Goal: Transaction & Acquisition: Subscribe to service/newsletter

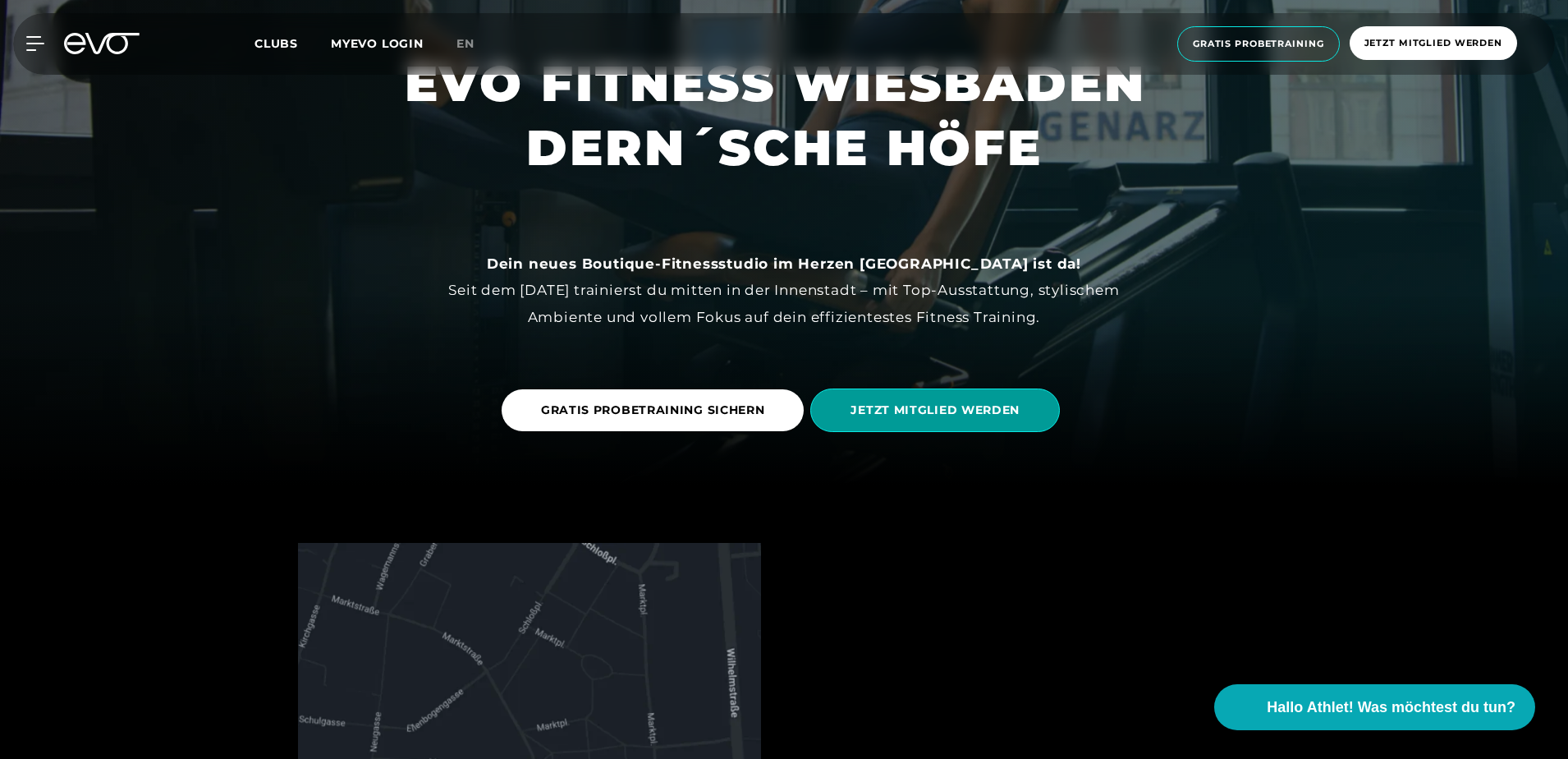
click at [1037, 416] on span "JETZT MITGLIED WERDEN" at bounding box center [935, 410] width 250 height 43
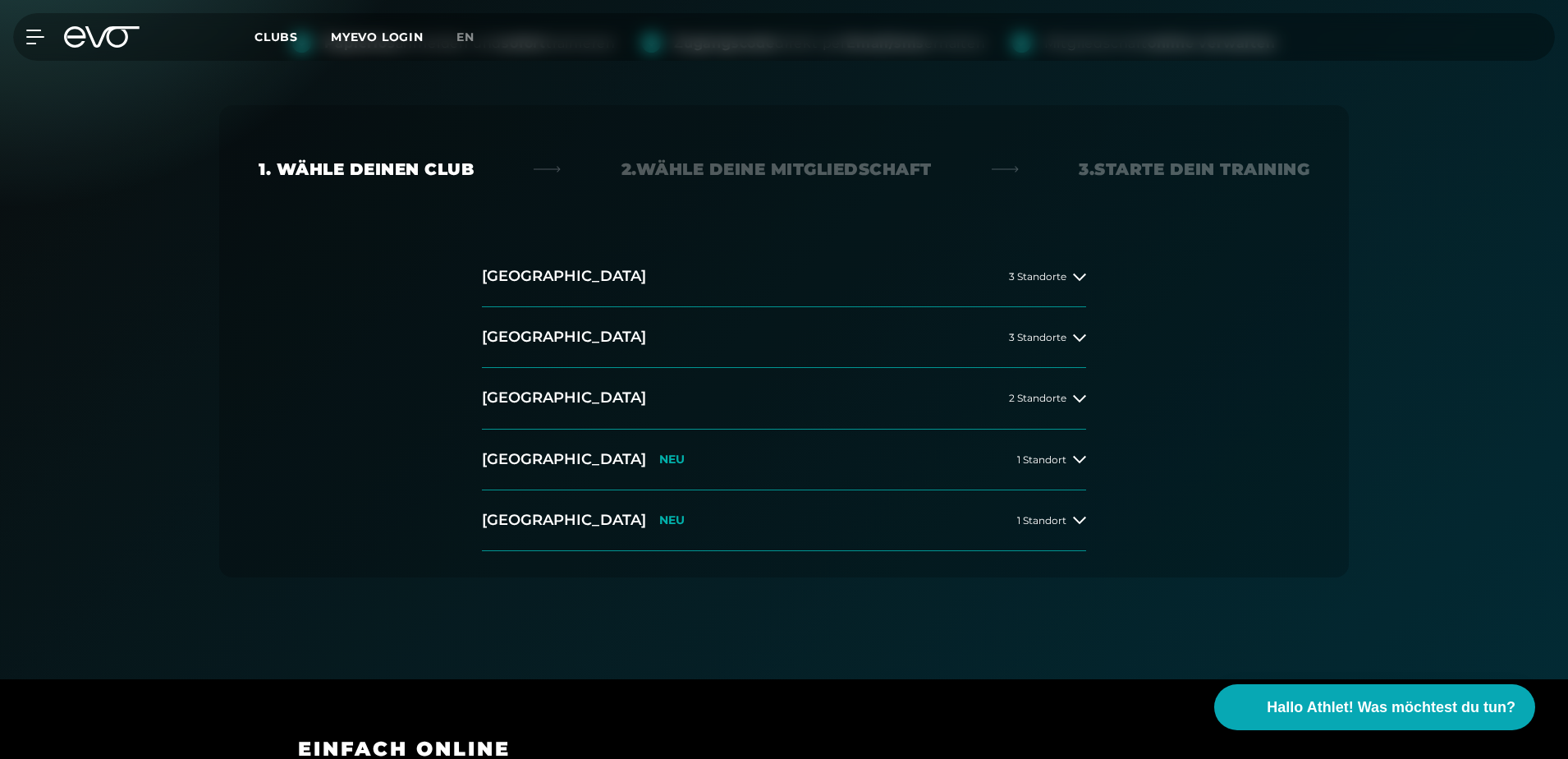
scroll to position [274, 0]
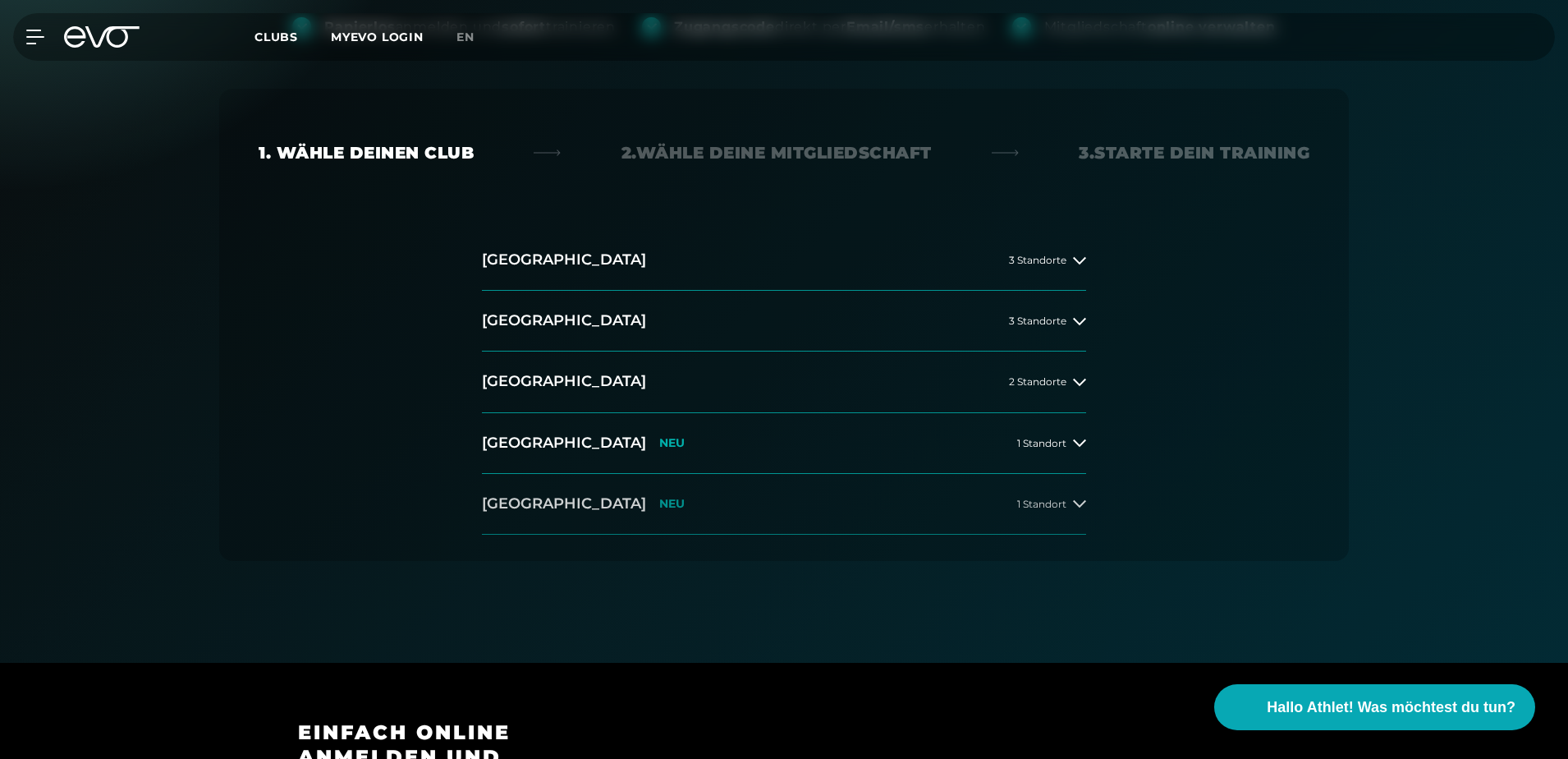
click at [1058, 509] on span "1 Standort" at bounding box center [1042, 503] width 49 height 10
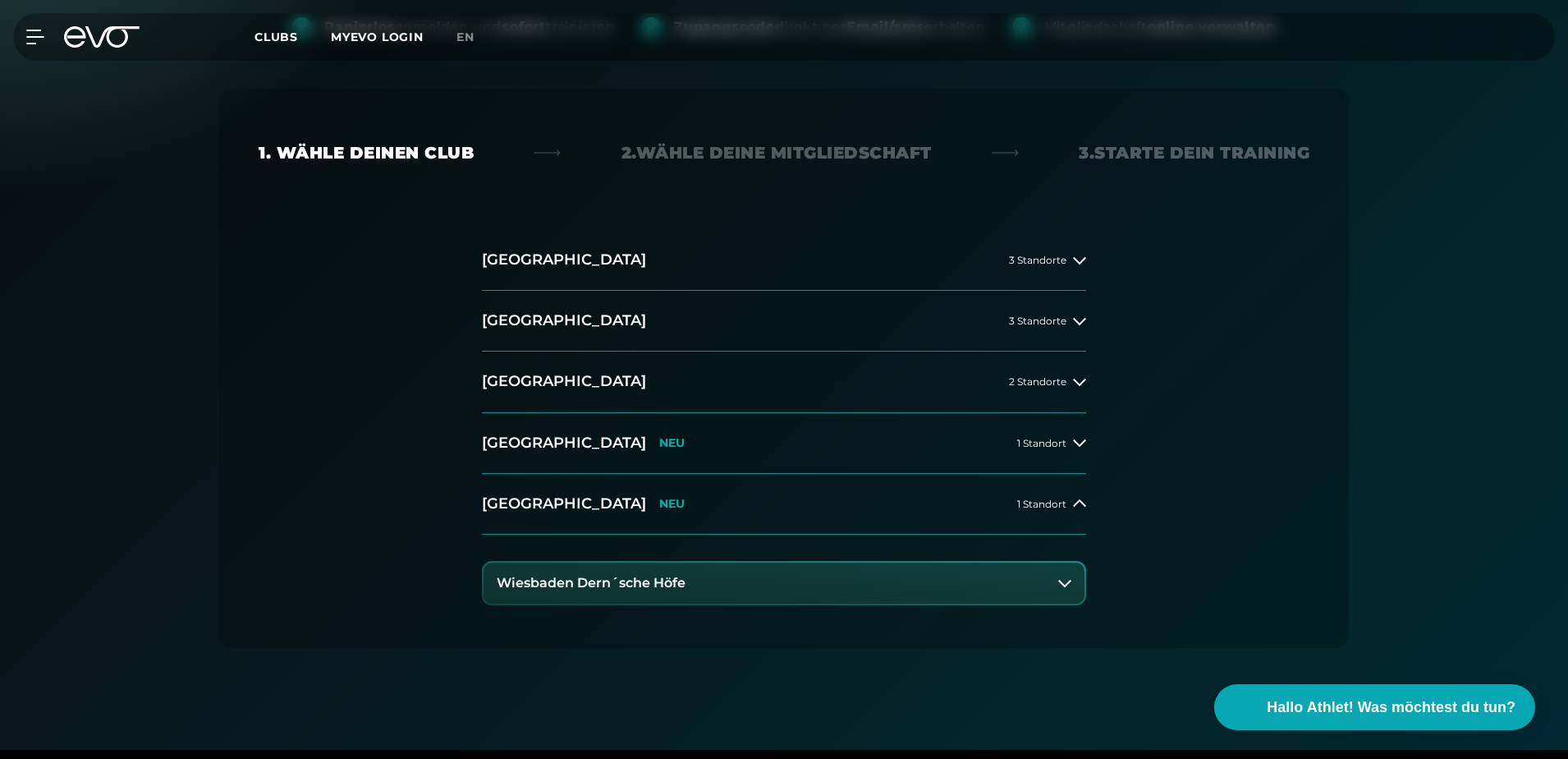
click at [910, 581] on button "Wiesbaden Dern´sche Höfe" at bounding box center [784, 583] width 601 height 41
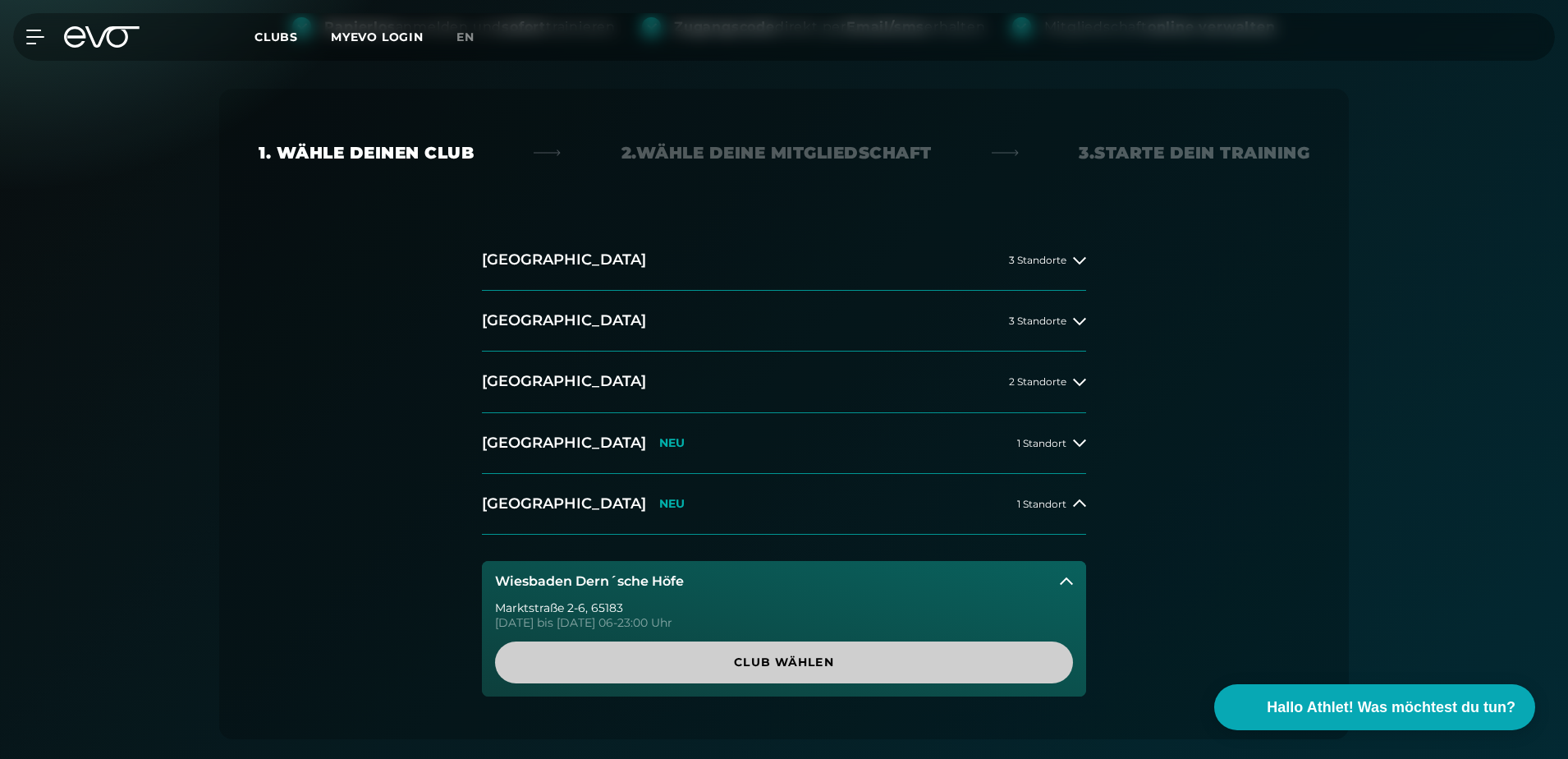
click at [883, 658] on span "Club wählen" at bounding box center [784, 662] width 500 height 17
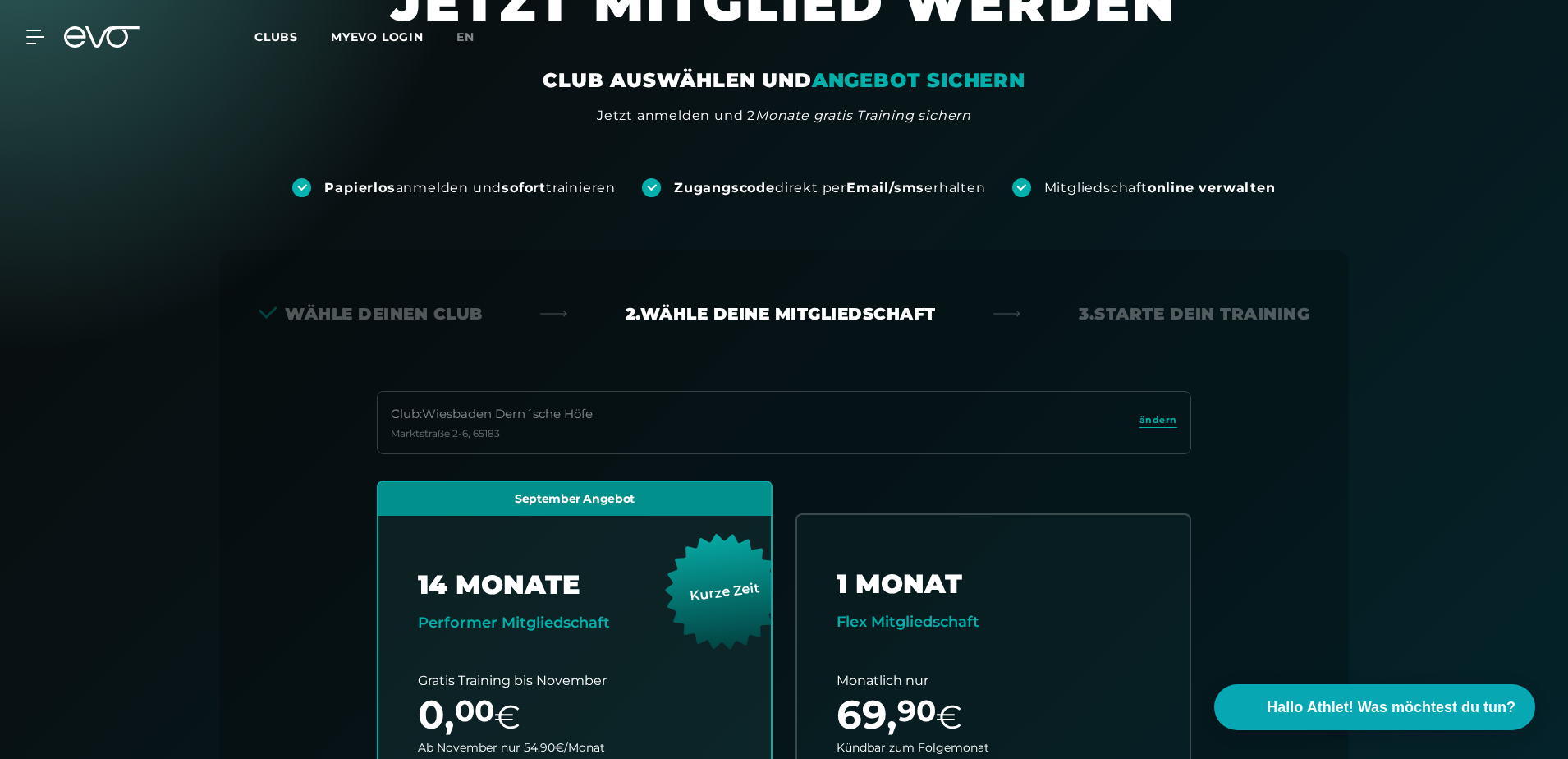
scroll to position [0, 0]
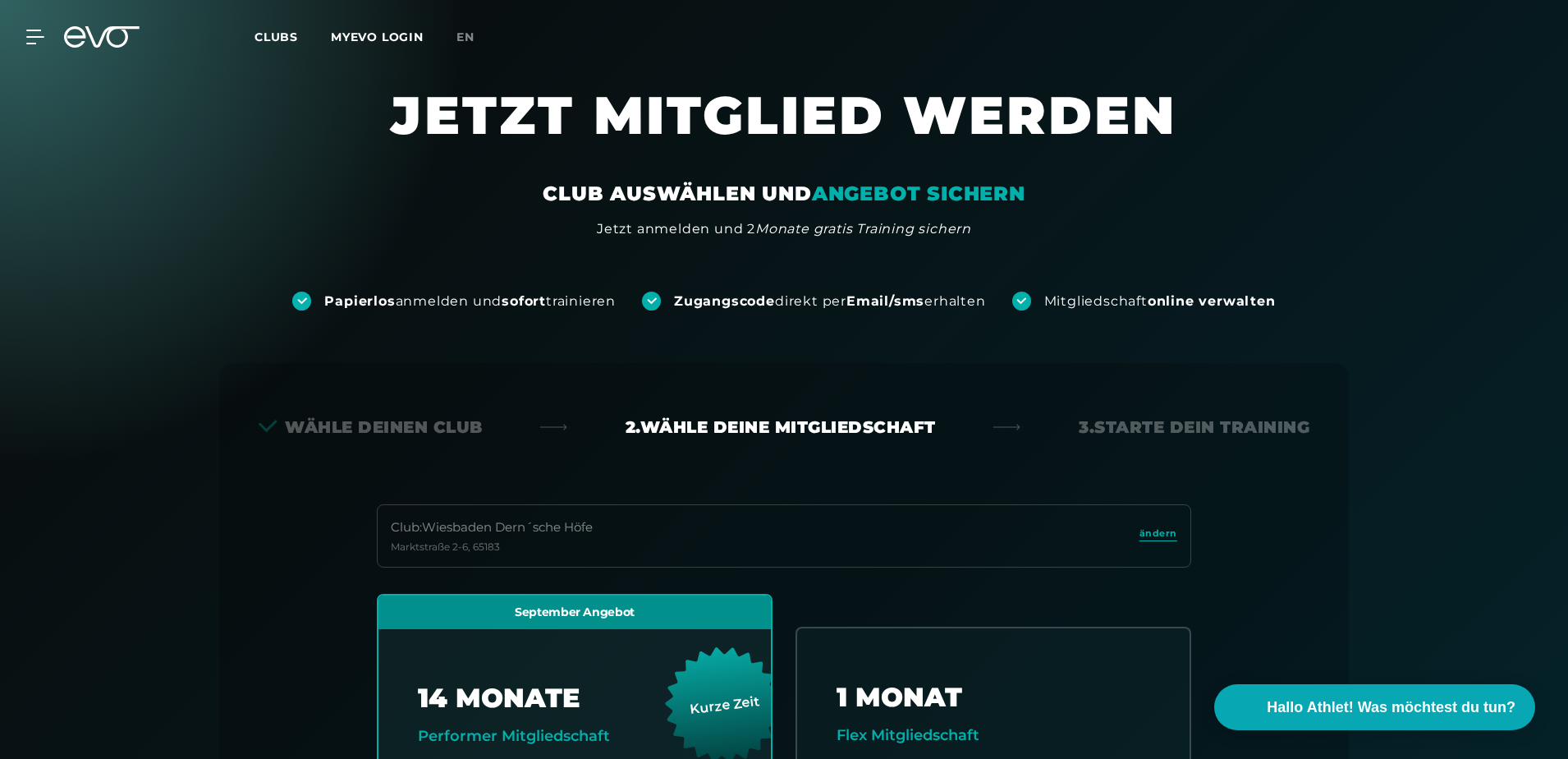
click at [261, 45] on div "Clubs MYEVO LOGIN" at bounding box center [355, 38] width 202 height 19
click at [270, 33] on span "Clubs" at bounding box center [276, 37] width 43 height 15
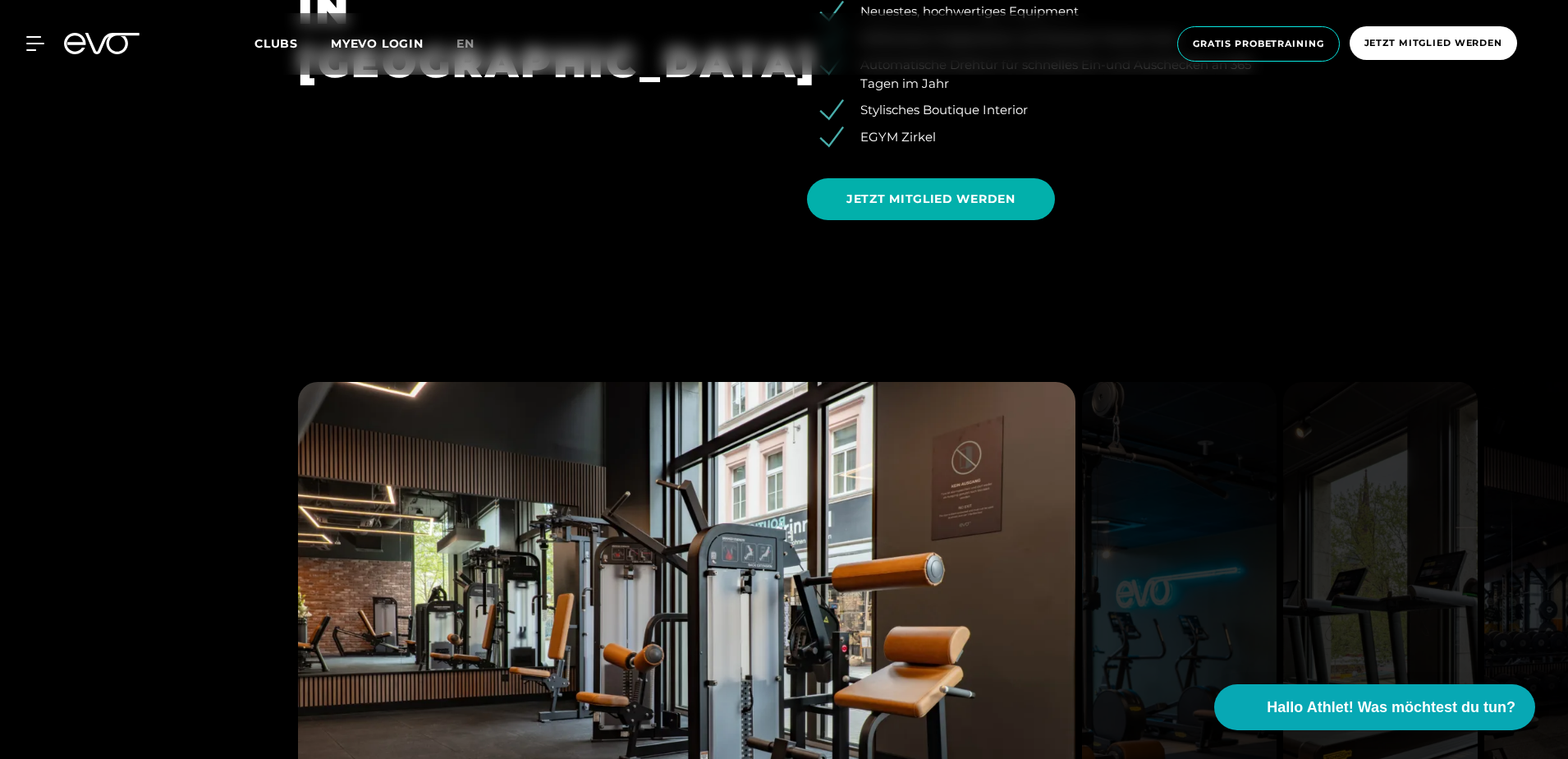
scroll to position [2053, 0]
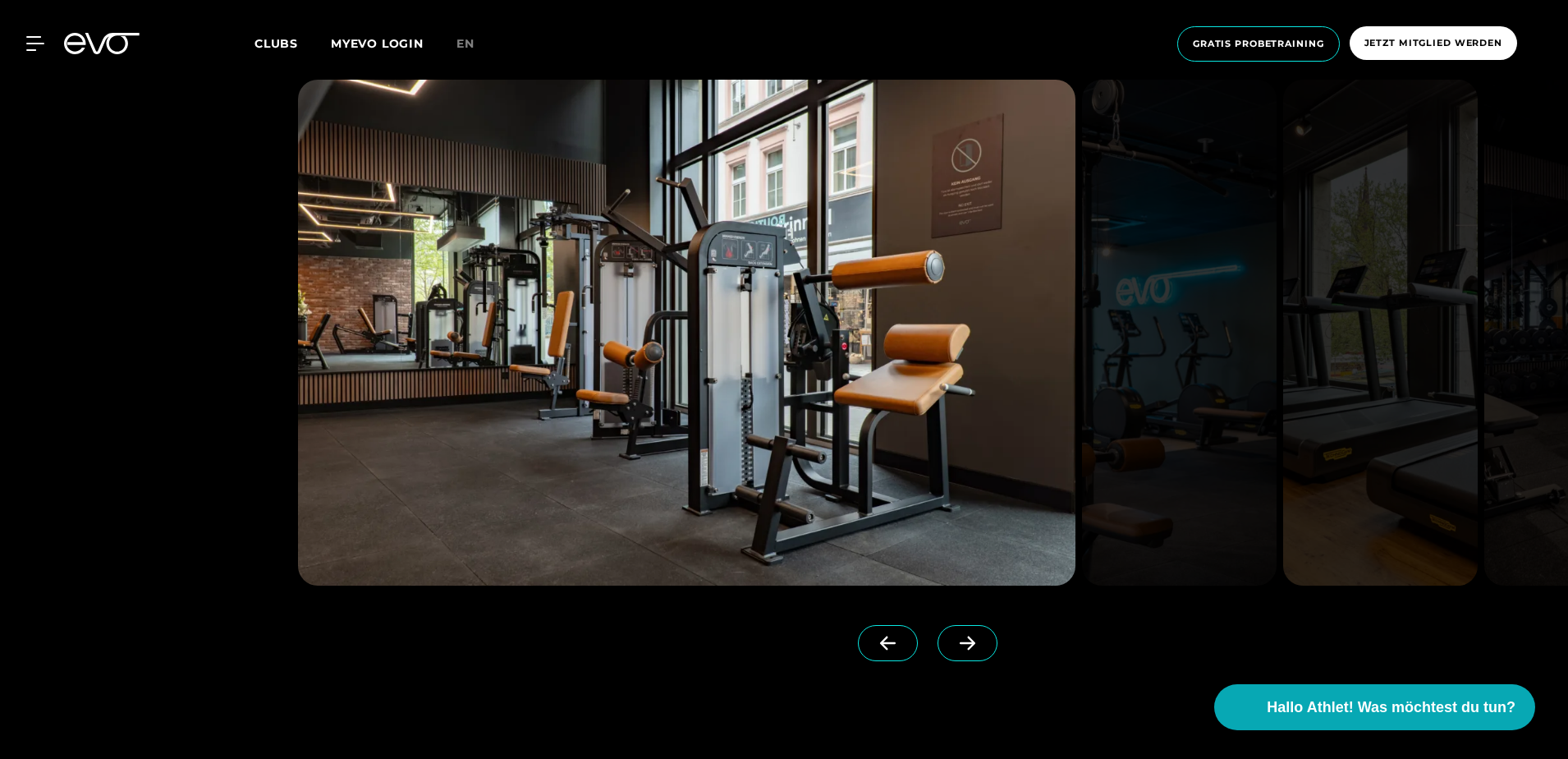
click at [960, 643] on icon at bounding box center [967, 643] width 16 height 14
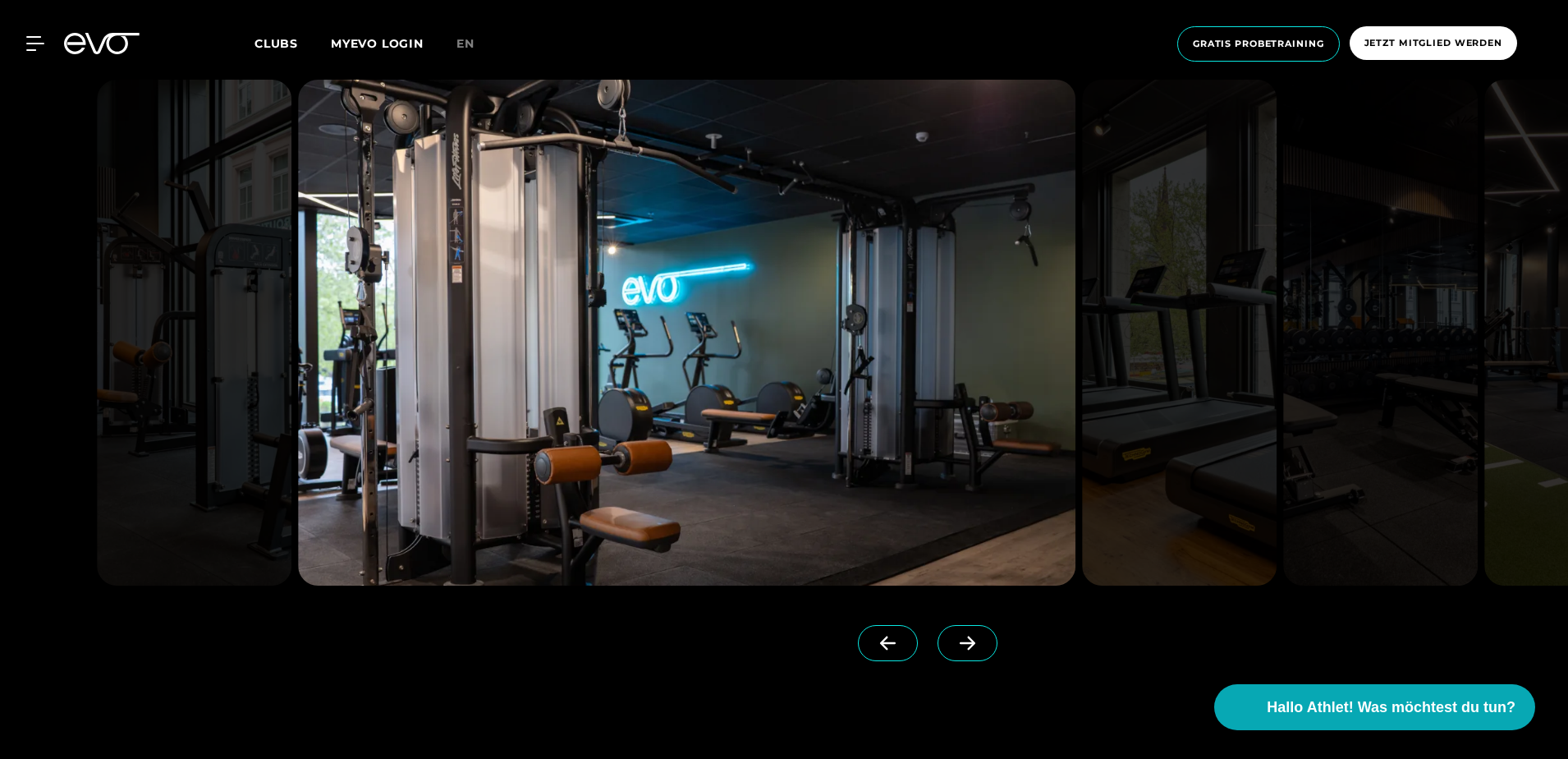
click at [960, 643] on icon at bounding box center [967, 643] width 16 height 14
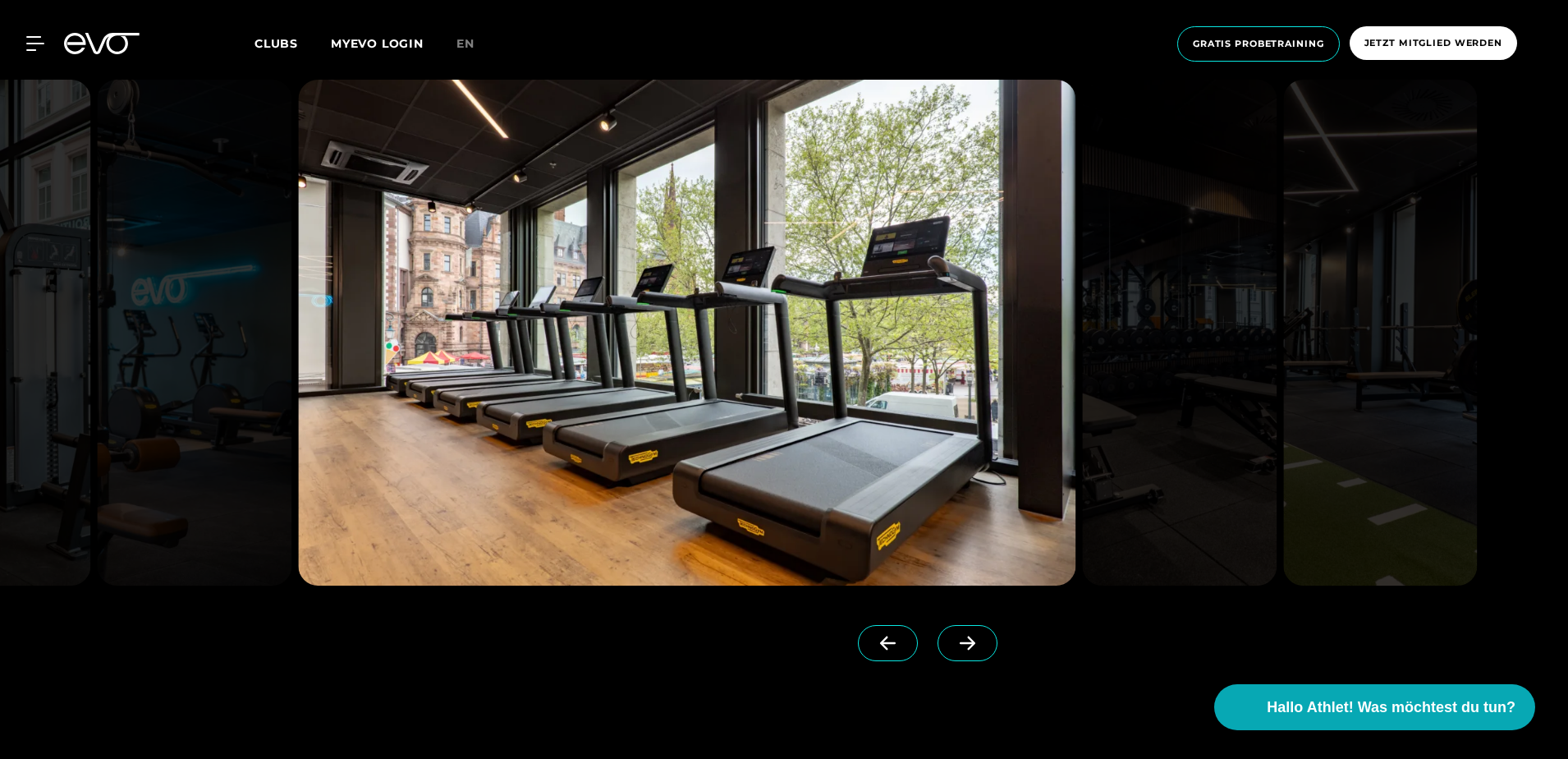
click at [960, 643] on icon at bounding box center [967, 643] width 16 height 14
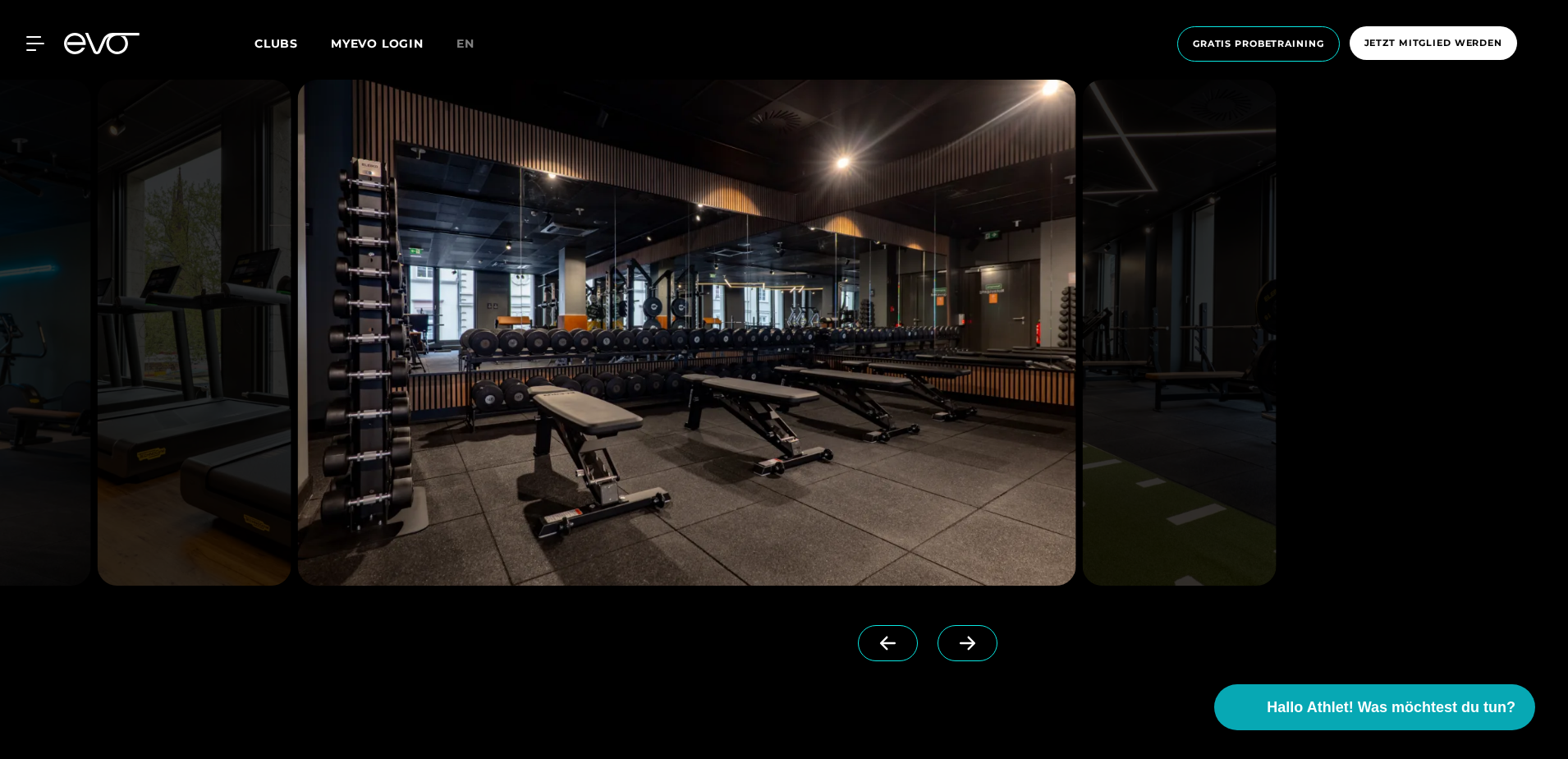
click at [960, 643] on icon at bounding box center [967, 643] width 16 height 14
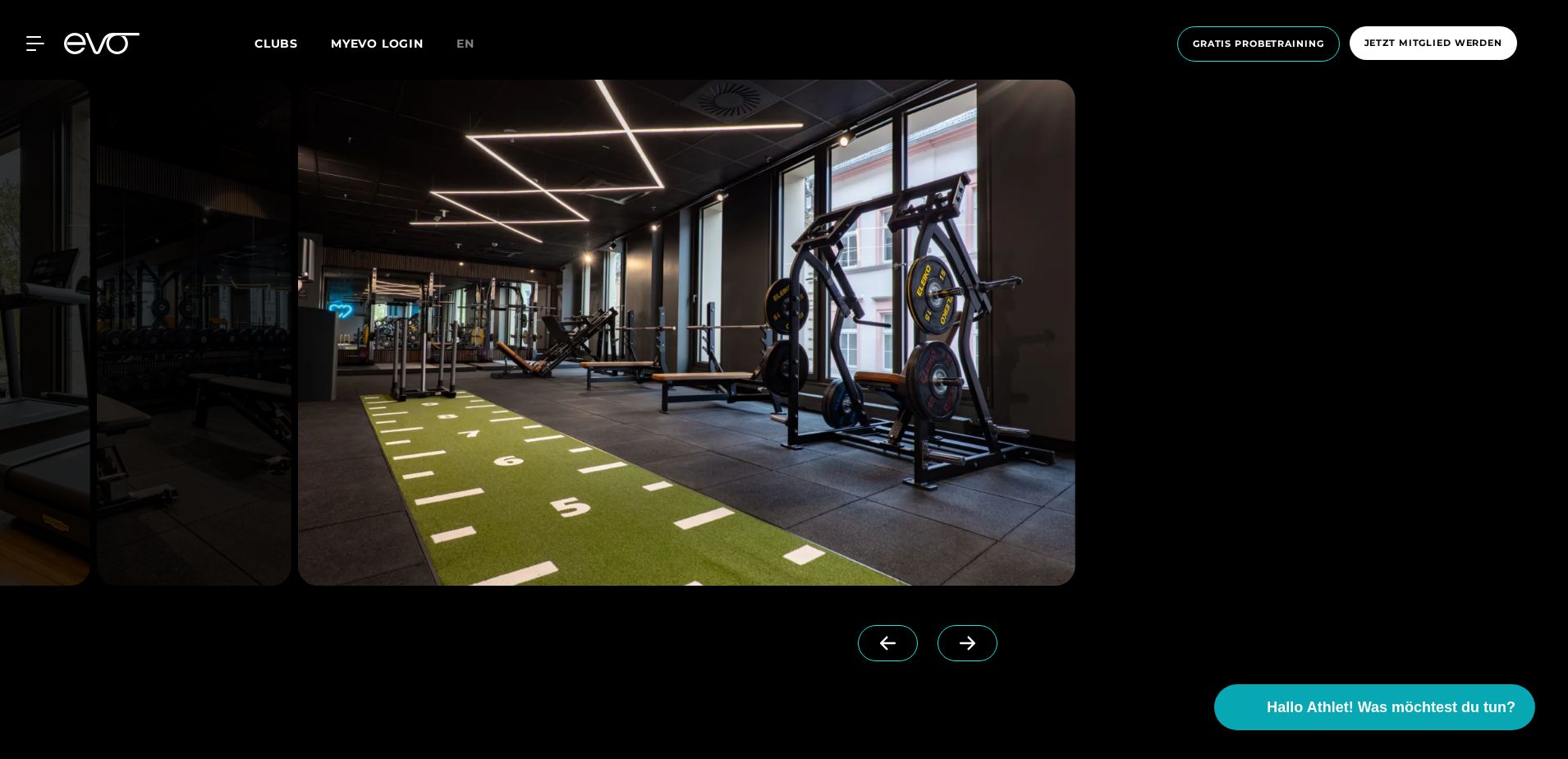
click at [960, 643] on icon at bounding box center [967, 643] width 16 height 14
